Goal: Transaction & Acquisition: Purchase product/service

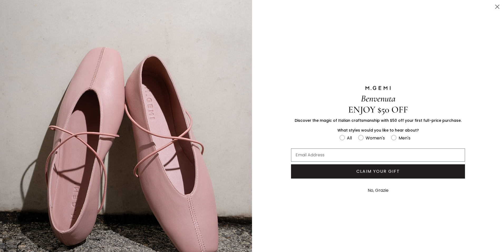
click at [371, 184] on button "No, Grazie" at bounding box center [378, 190] width 26 height 13
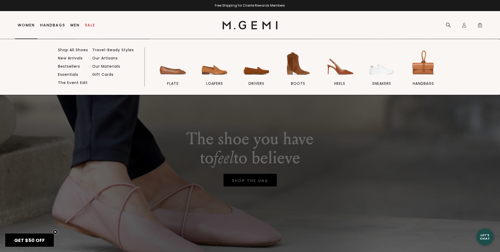
click at [31, 23] on link "Women" at bounding box center [26, 25] width 17 height 4
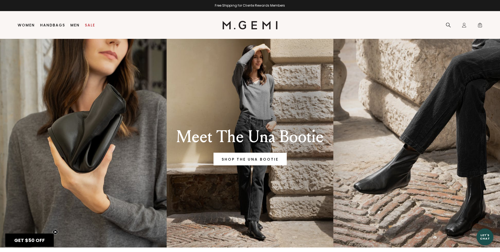
click at [31, 23] on link "Women" at bounding box center [26, 25] width 17 height 4
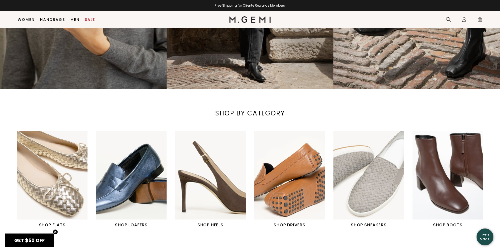
click at [220, 173] on img "3 / 6" at bounding box center [210, 175] width 71 height 88
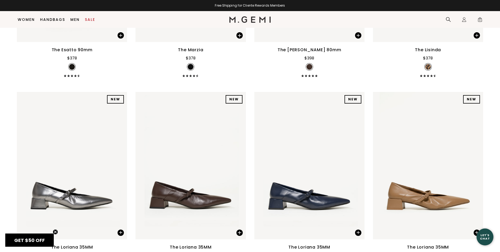
scroll to position [120, 0]
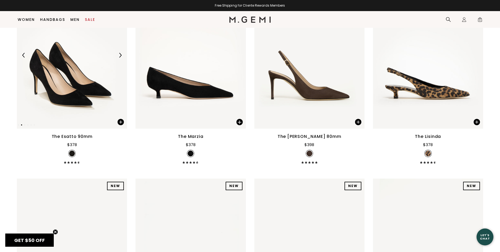
click at [96, 98] on img at bounding box center [72, 55] width 110 height 147
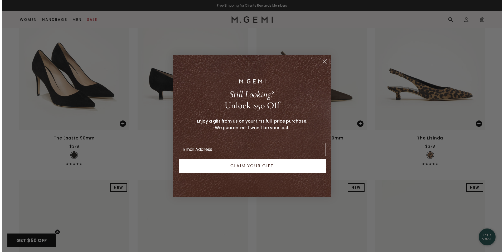
scroll to position [122, 0]
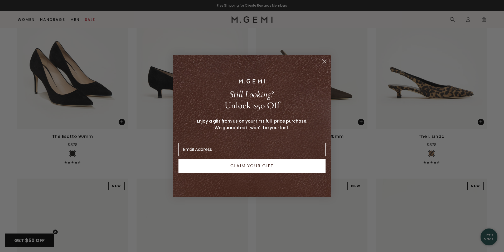
click at [324, 59] on circle "Close dialog" at bounding box center [324, 61] width 9 height 9
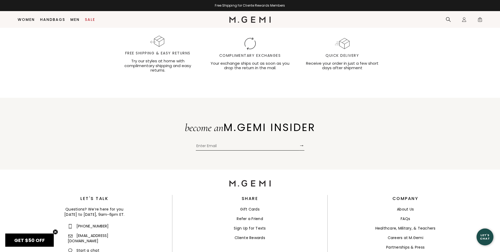
scroll to position [2160, 0]
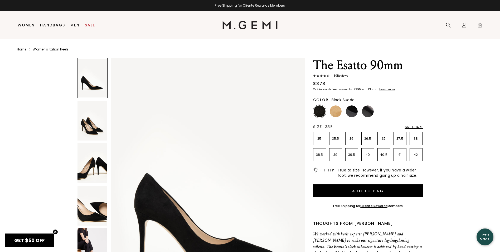
click at [319, 155] on p "38.5" at bounding box center [320, 154] width 12 height 4
click at [333, 115] on img at bounding box center [336, 111] width 12 height 12
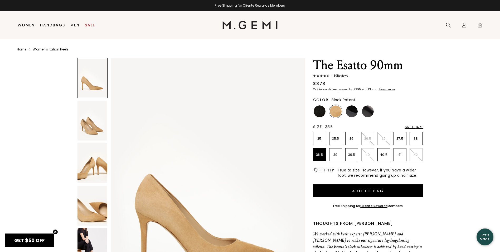
click at [360, 107] on ul at bounding box center [368, 111] width 110 height 13
click at [356, 107] on img at bounding box center [352, 111] width 12 height 12
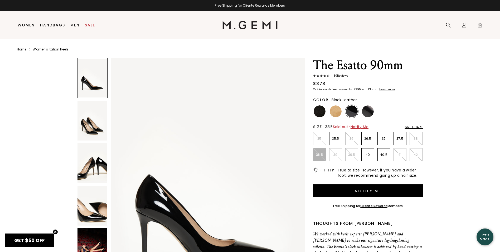
click at [364, 108] on img at bounding box center [368, 111] width 12 height 12
